Goal: Information Seeking & Learning: Learn about a topic

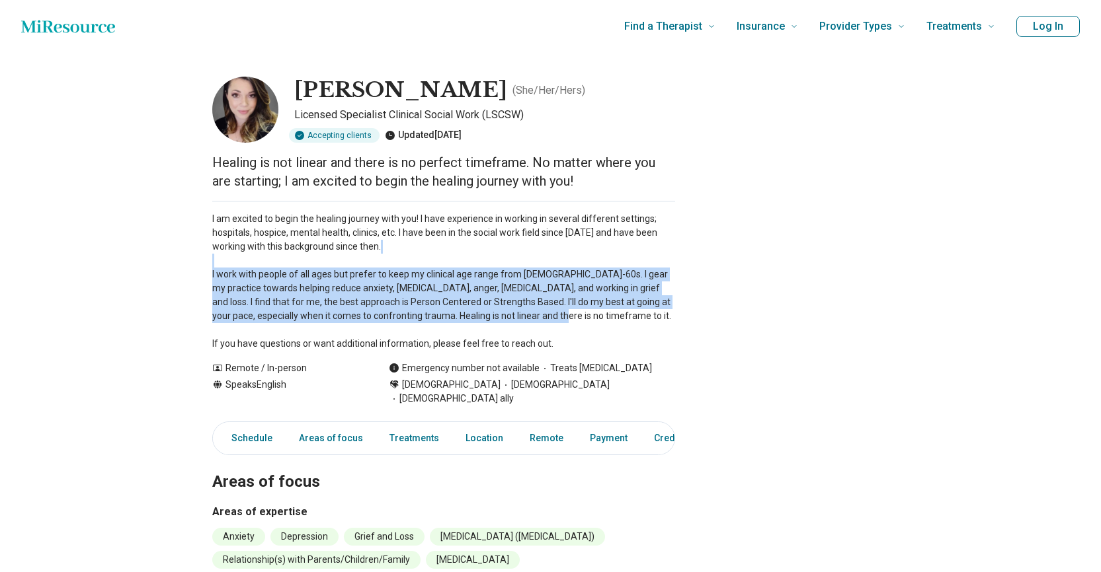
click at [434, 275] on p "I am excited to begin the healing journey with you! I have experience in workin…" at bounding box center [443, 281] width 463 height 139
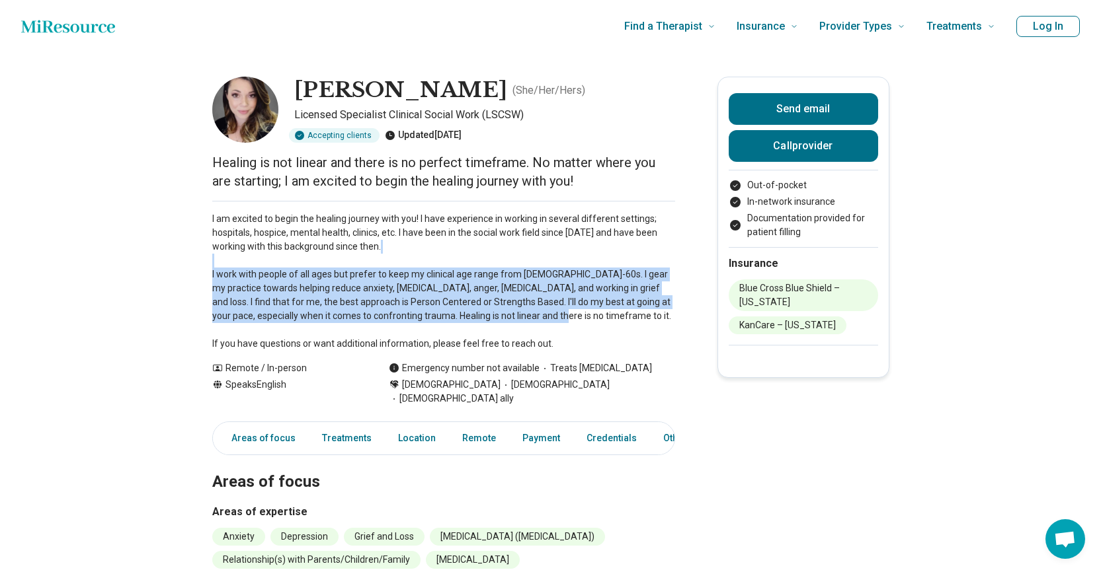
click at [412, 307] on p "I am excited to begin the healing journey with you! I have experience in workin…" at bounding box center [443, 281] width 463 height 139
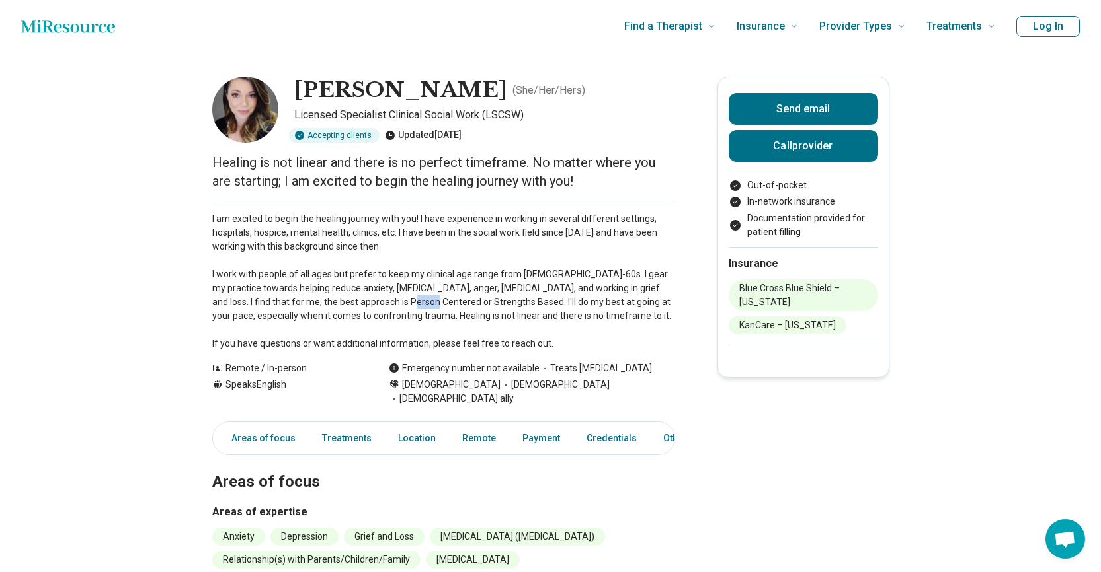
click at [412, 307] on p "I am excited to begin the healing journey with you! I have experience in workin…" at bounding box center [443, 281] width 463 height 139
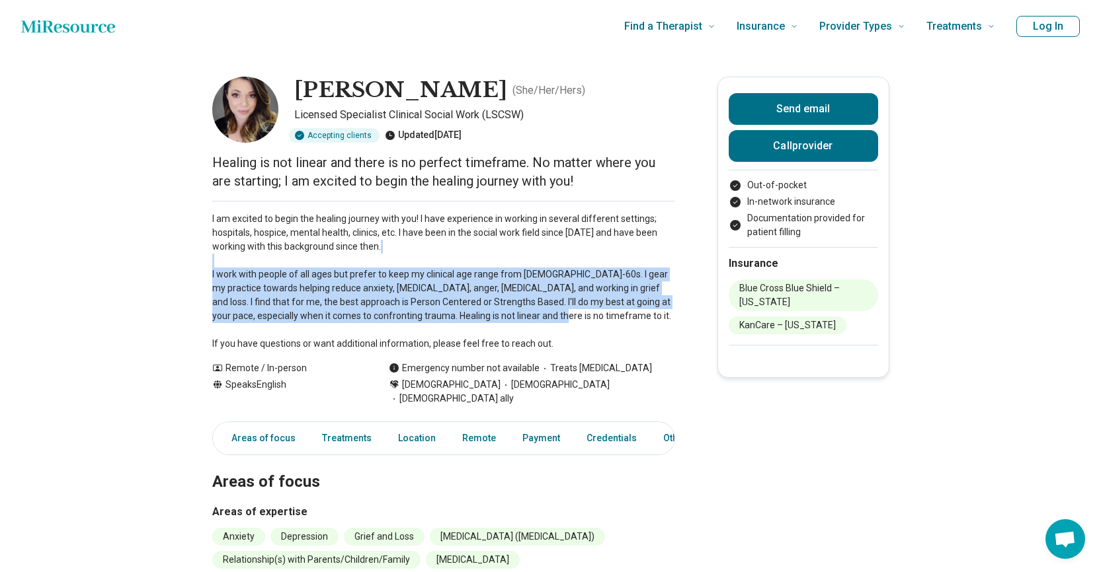
click at [412, 307] on p "I am excited to begin the healing journey with you! I have experience in workin…" at bounding box center [443, 281] width 463 height 139
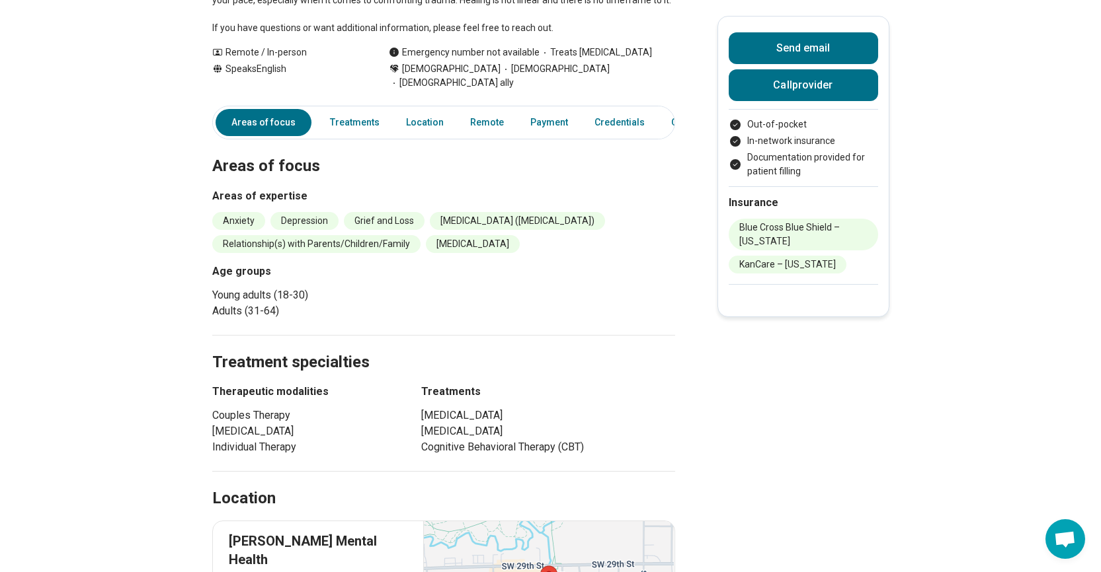
scroll to position [132, 0]
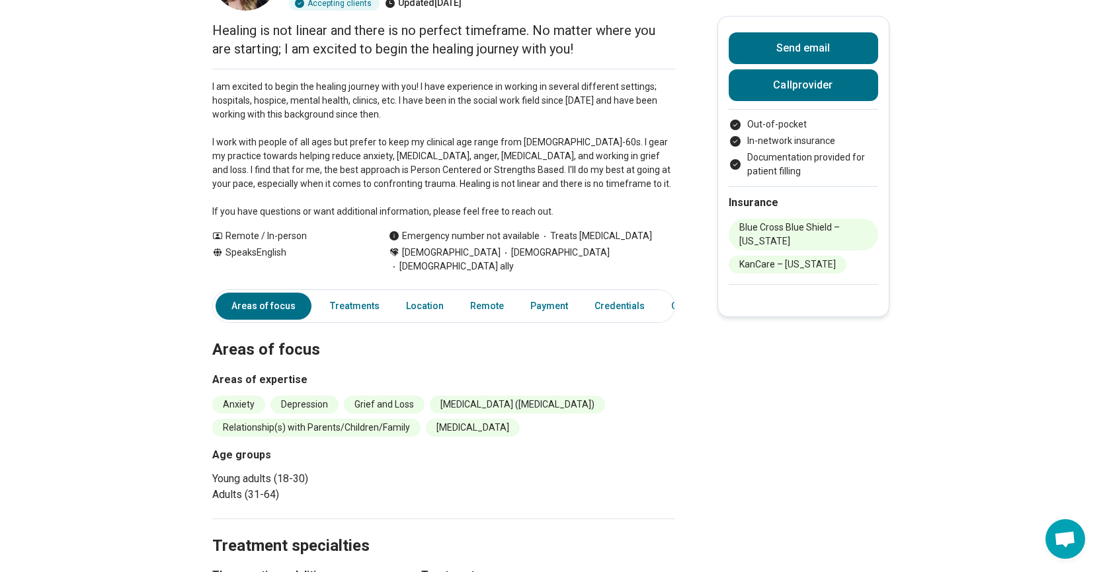
click at [270, 174] on p "I am excited to begin the healing journey with you! I have experience in workin…" at bounding box center [443, 149] width 463 height 139
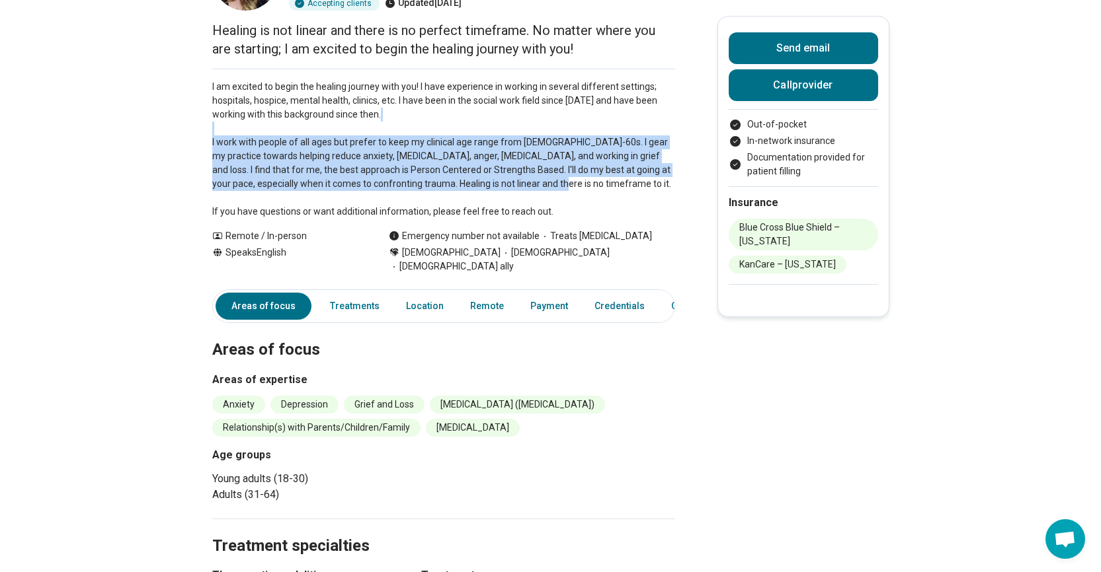
click at [270, 174] on p "I am excited to begin the healing journey with you! I have experience in workin…" at bounding box center [443, 149] width 463 height 139
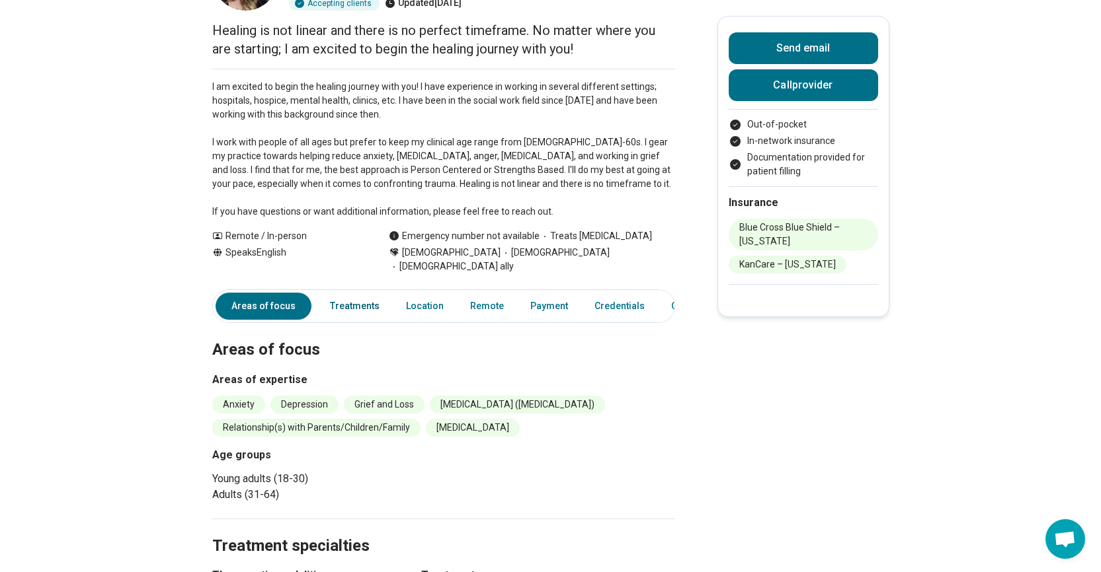
click at [381, 295] on link "Treatments" at bounding box center [354, 306] width 65 height 27
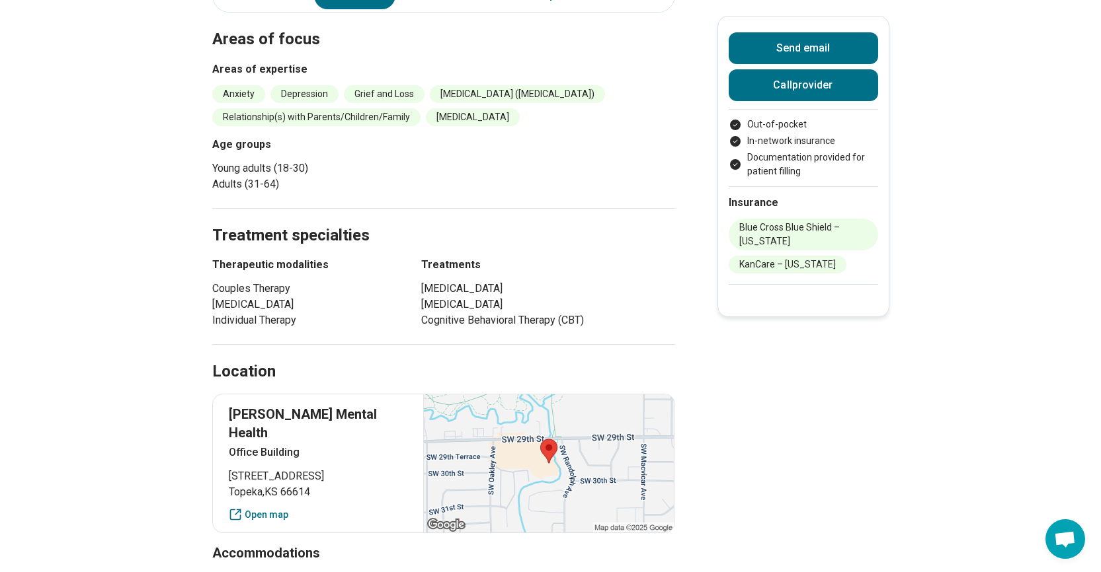
scroll to position [292, 0]
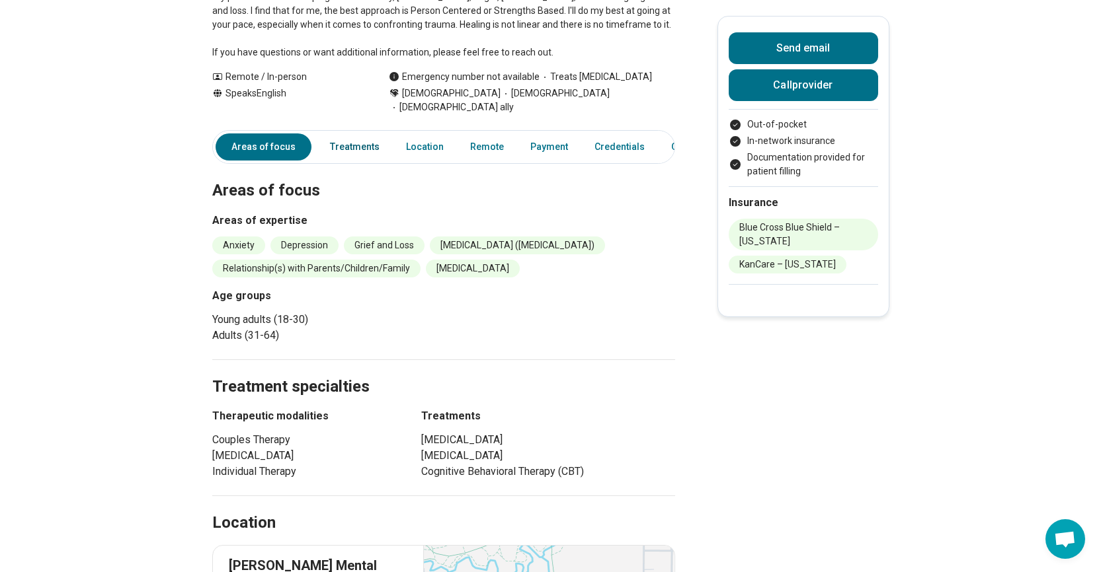
click at [349, 134] on link "Treatments" at bounding box center [354, 147] width 65 height 27
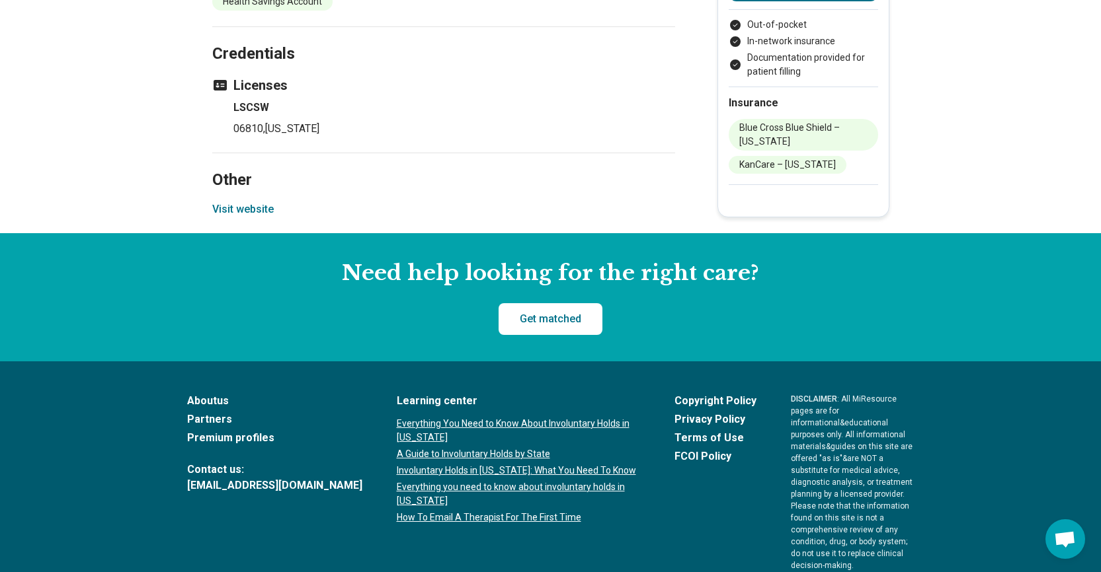
scroll to position [1493, 0]
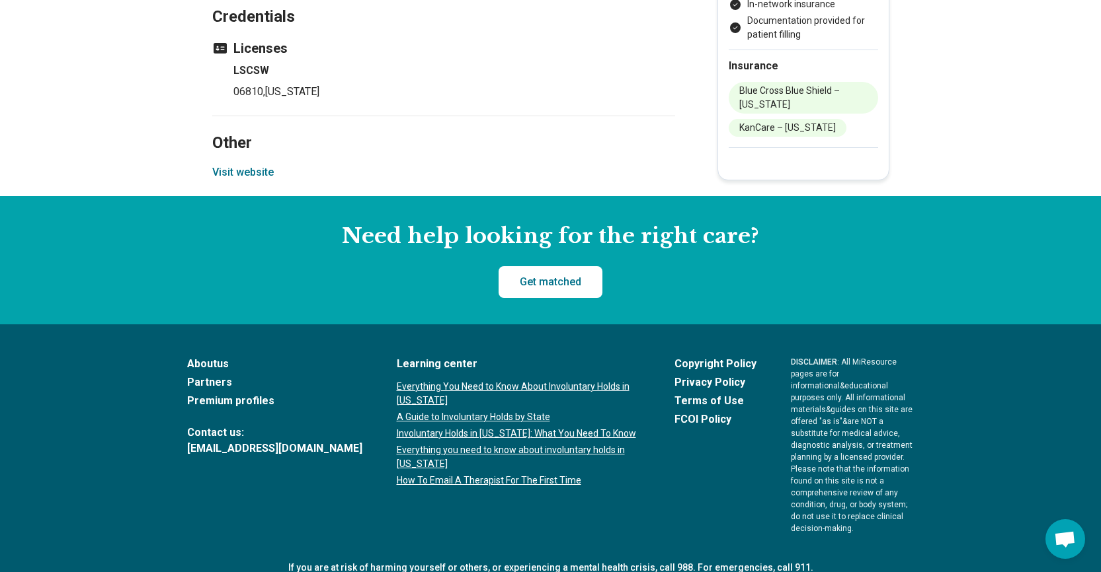
click at [122, 325] on footer "About us Partners Premium profiles Contact us: [EMAIL_ADDRESS][DOMAIN_NAME] Lea…" at bounding box center [550, 479] width 1101 height 309
